Goal: Entertainment & Leisure: Consume media (video, audio)

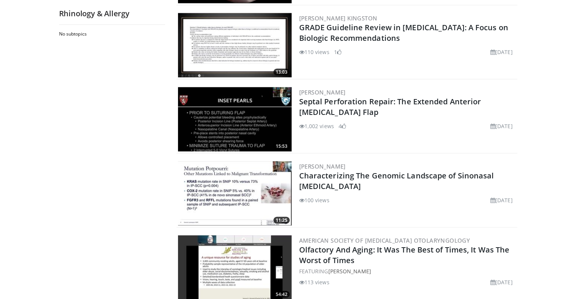
scroll to position [1483, 0]
click at [379, 137] on div "Benjamin Bleier Septal Perforation Repair: The Extended Anterior Ethmoid Flap 1…" at bounding box center [407, 119] width 217 height 64
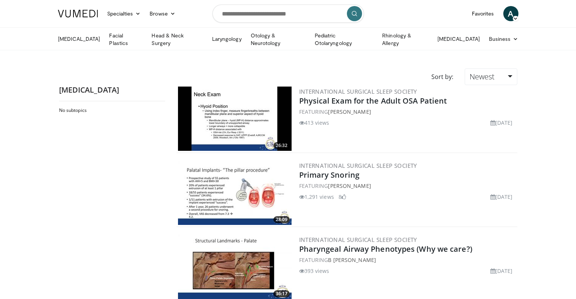
scroll to position [151, 0]
